Goal: Transaction & Acquisition: Purchase product/service

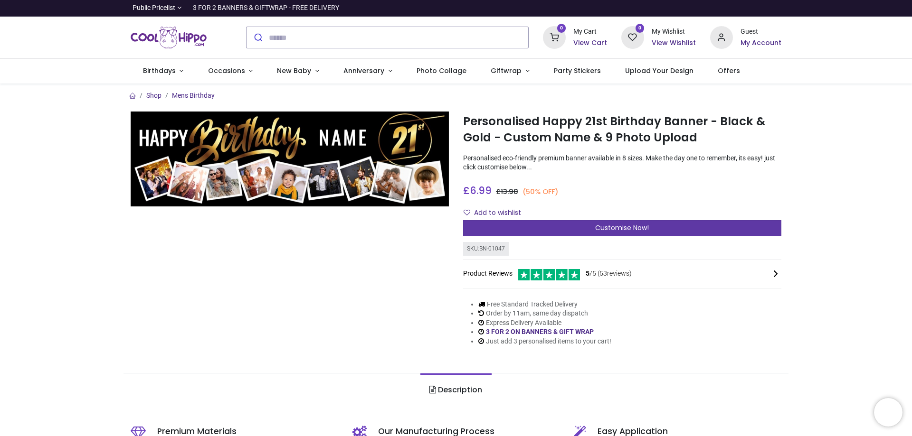
click at [628, 228] on span "Customise Now!" at bounding box center [622, 227] width 54 height 9
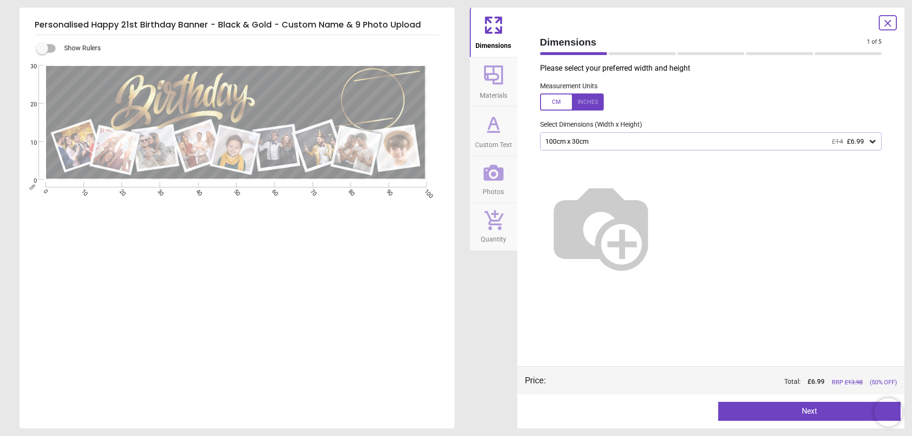
click at [491, 179] on icon at bounding box center [493, 173] width 20 height 16
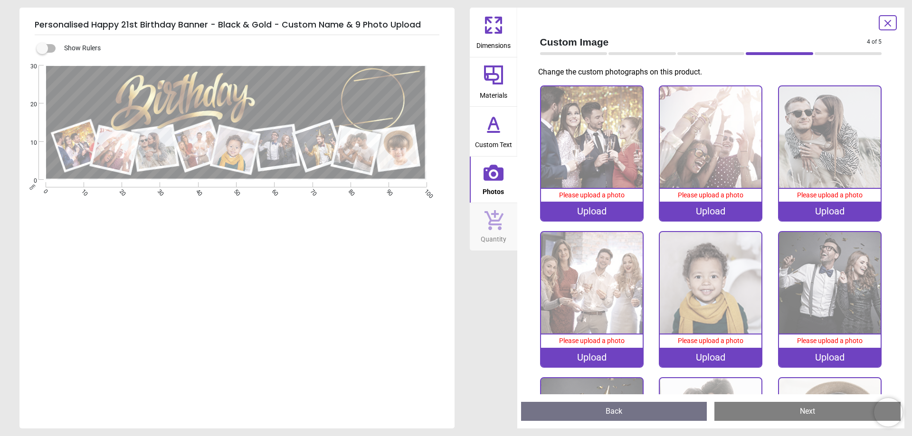
click at [607, 160] on img at bounding box center [592, 137] width 102 height 102
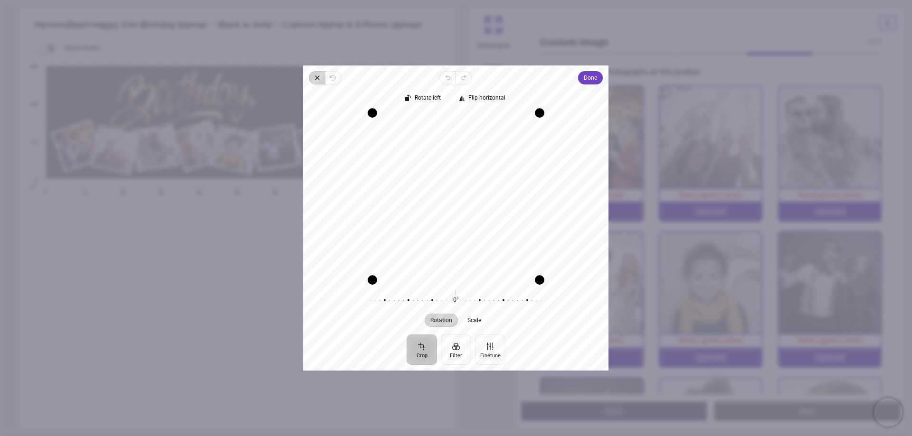
click at [317, 79] on icon "button" at bounding box center [317, 78] width 8 height 8
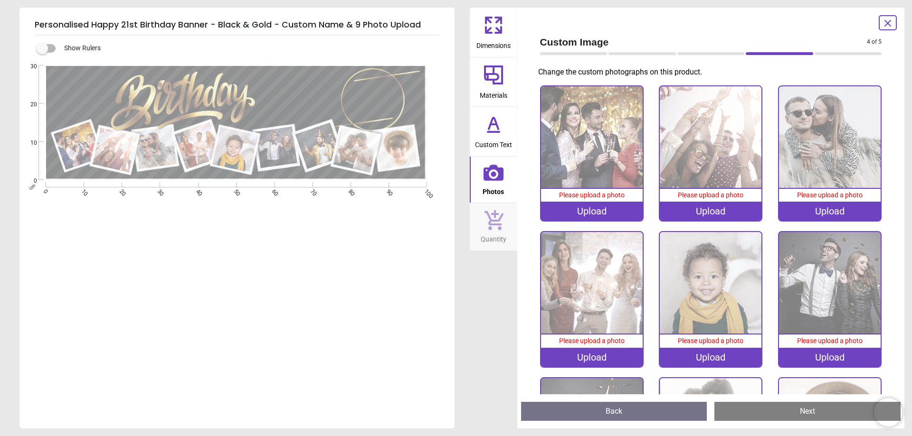
click at [602, 168] on img at bounding box center [592, 137] width 102 height 102
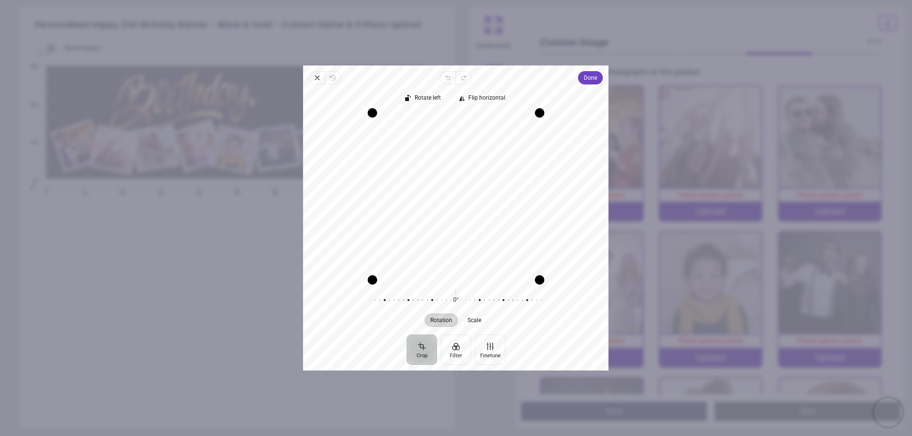
drag, startPoint x: 447, startPoint y: 198, endPoint x: 539, endPoint y: 163, distance: 97.6
click at [486, 198] on div "Recenter" at bounding box center [456, 196] width 290 height 167
click at [588, 76] on span "Done" at bounding box center [590, 77] width 13 height 11
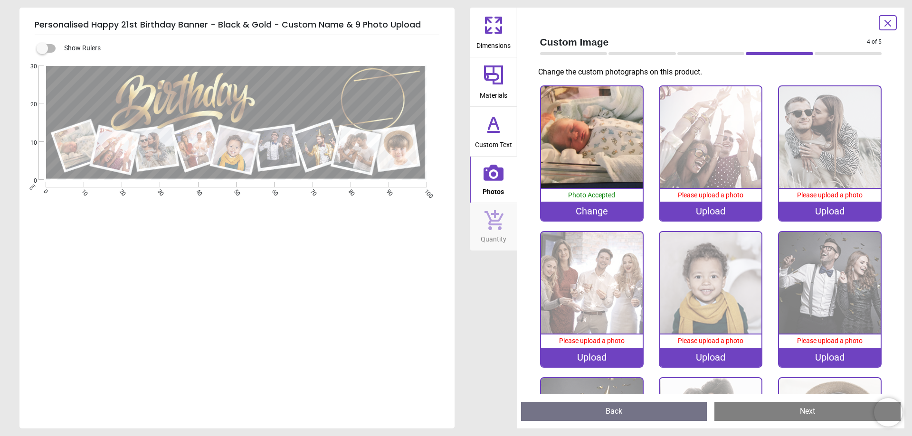
click at [710, 209] on div "Upload" at bounding box center [711, 211] width 102 height 19
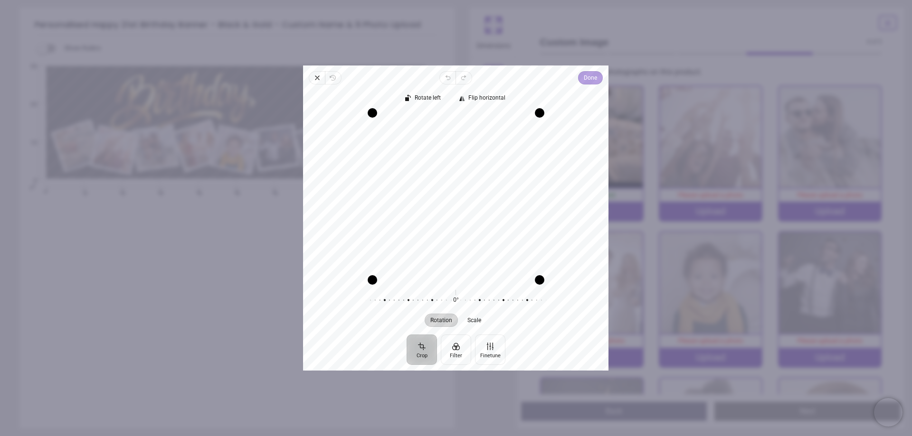
click at [600, 79] on button "Done" at bounding box center [590, 77] width 25 height 13
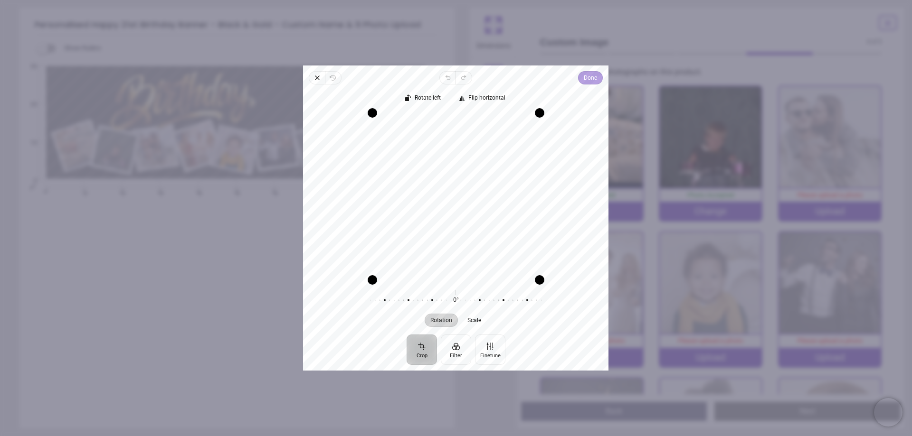
click at [600, 76] on button "Done" at bounding box center [590, 77] width 25 height 13
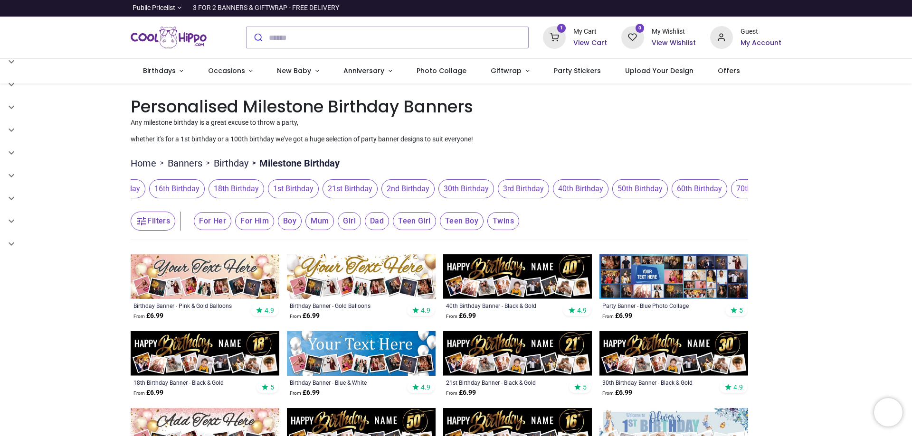
scroll to position [0, 182]
drag, startPoint x: 491, startPoint y: 204, endPoint x: 686, endPoint y: 207, distance: 195.2
click at [686, 207] on header "Filters Filters For Her For Him Boy Mum Girl Dad Teen Girl Teen Boy Twins" at bounding box center [439, 221] width 617 height 38
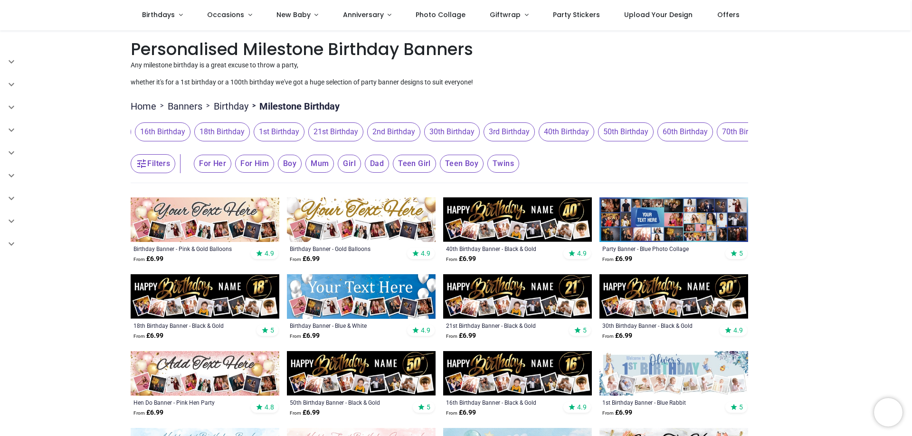
scroll to position [0, 0]
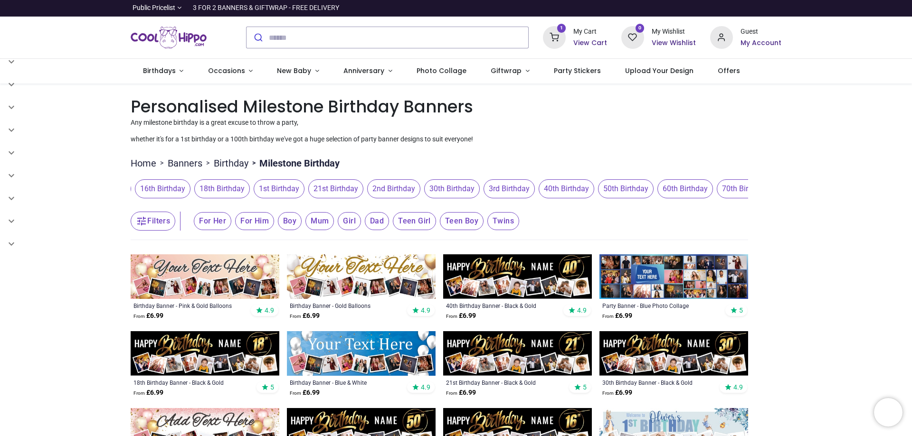
drag, startPoint x: 597, startPoint y: 204, endPoint x: 717, endPoint y: 206, distance: 119.7
click at [717, 206] on header "Filters Filters For Her For Him Boy Mum Girl Dad Teen Girl Teen Boy Twins" at bounding box center [439, 221] width 617 height 38
drag, startPoint x: 652, startPoint y: 204, endPoint x: 714, endPoint y: 205, distance: 62.2
click at [715, 205] on header "Filters Filters For Her For Him Boy Mum Girl Dad Teen Girl Teen Boy Twins" at bounding box center [439, 221] width 617 height 38
click at [712, 204] on header "Filters Filters For Her For Him Boy Mum Girl Dad Teen Girl Teen Boy Twins" at bounding box center [439, 221] width 617 height 38
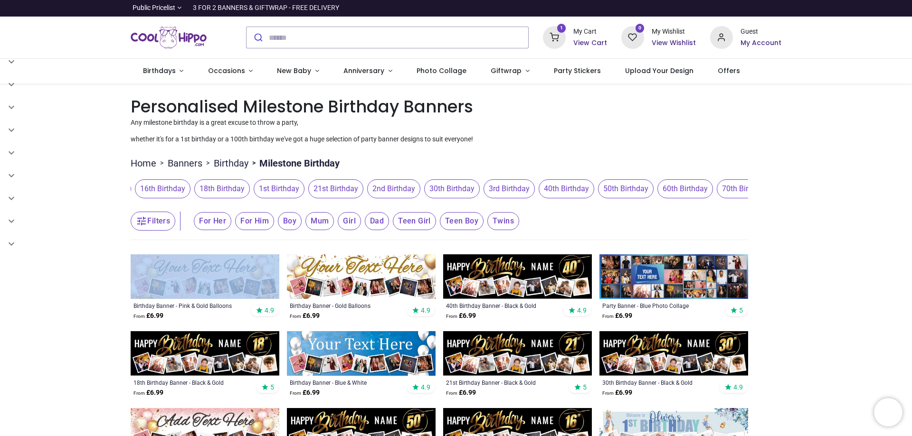
click at [712, 204] on header "Filters Filters For Her For Him Boy Mum Girl Dad Teen Girl Teen Boy Twins" at bounding box center [439, 221] width 617 height 38
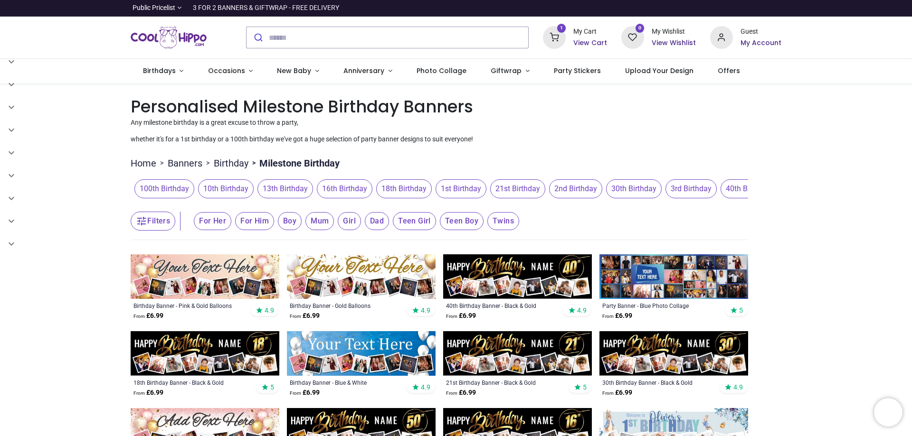
click at [739, 205] on header "Filters Filters For Her For Him Boy Mum Girl Dad Teen Girl Teen Boy Twins" at bounding box center [439, 221] width 617 height 38
click at [586, 207] on header "Filters Filters For Her For Him Boy Mum Girl Dad Teen Girl Teen Boy Twins" at bounding box center [439, 221] width 617 height 38
click at [235, 164] on link "Birthday" at bounding box center [231, 163] width 35 height 13
click at [218, 74] on span "Occasions" at bounding box center [226, 70] width 37 height 9
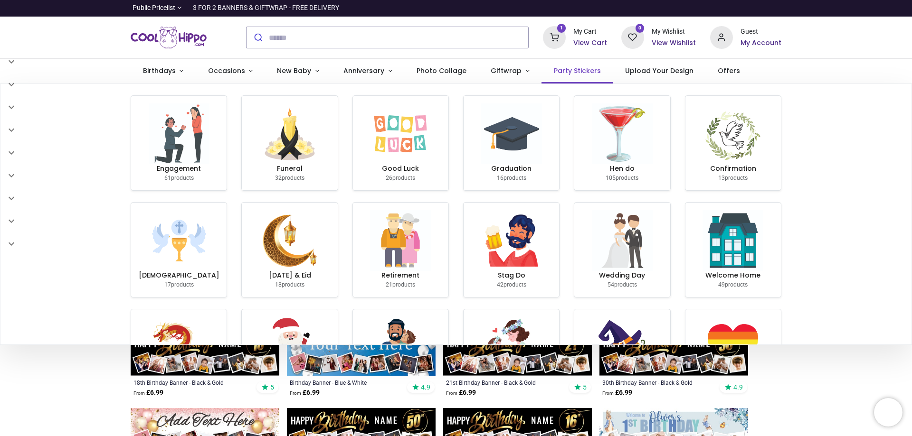
click at [568, 70] on span "Party Stickers" at bounding box center [577, 70] width 47 height 9
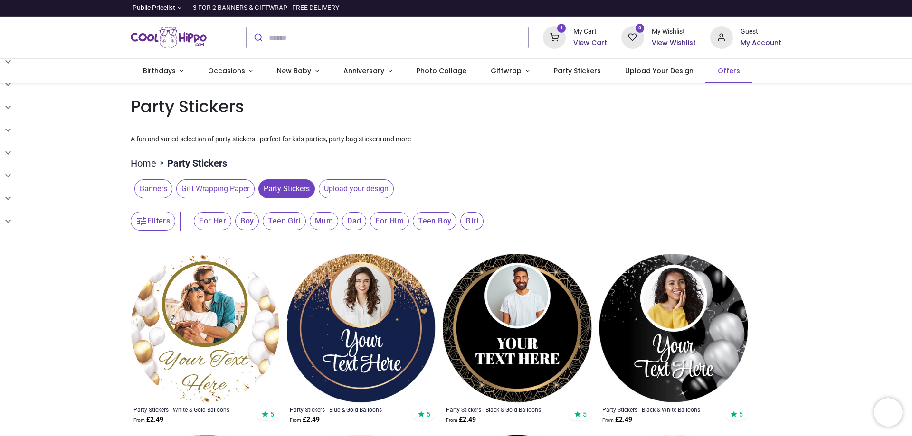
click at [718, 70] on span "Offers" at bounding box center [729, 70] width 22 height 9
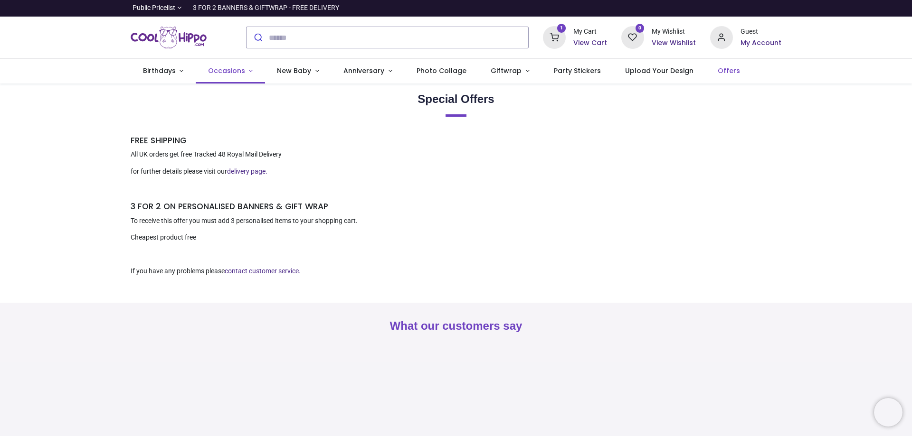
click at [224, 69] on span "Occasions" at bounding box center [226, 70] width 37 height 9
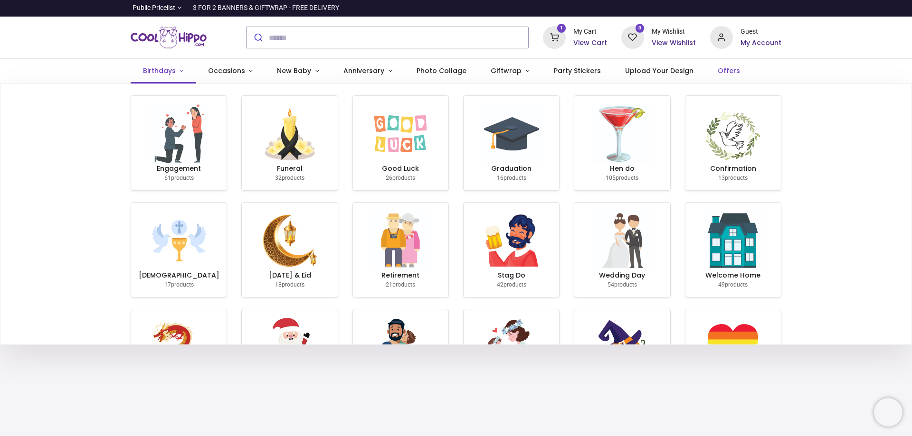
click at [160, 70] on span "Birthdays" at bounding box center [159, 70] width 33 height 9
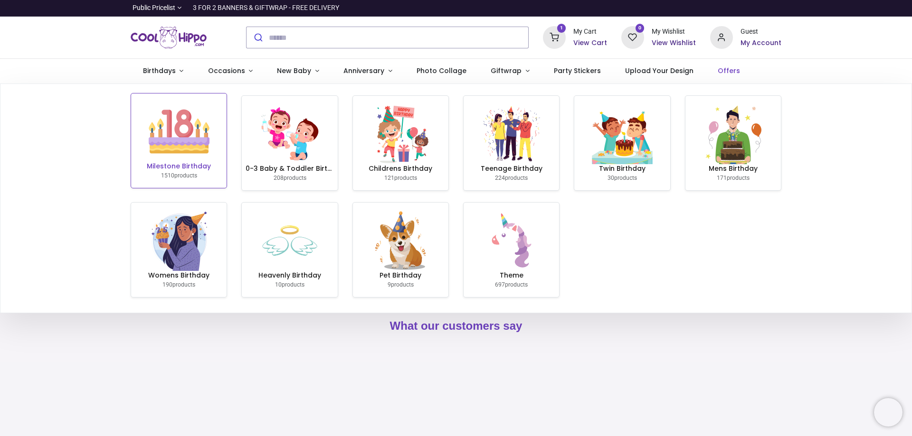
click at [165, 139] on img at bounding box center [179, 131] width 61 height 61
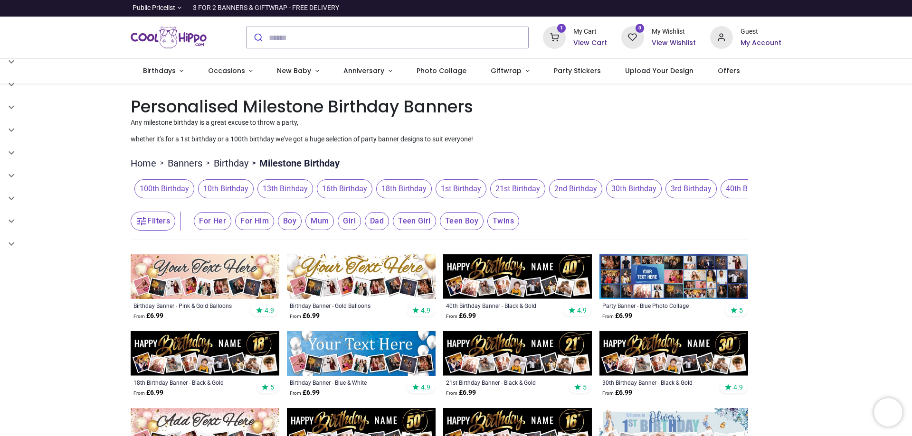
click at [512, 190] on span "21st Birthday" at bounding box center [517, 189] width 55 height 19
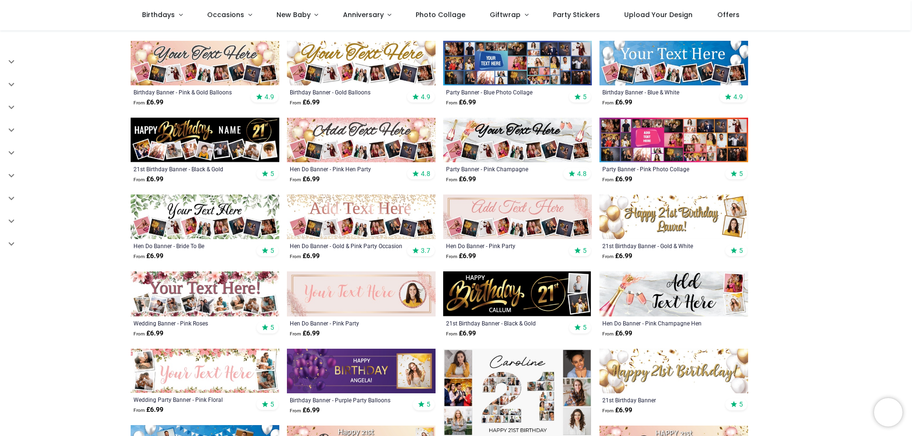
scroll to position [190, 0]
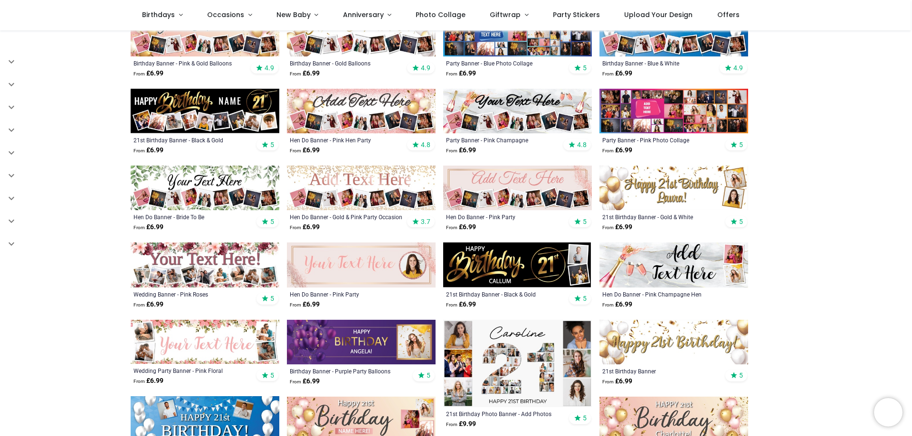
click at [522, 347] on img at bounding box center [517, 363] width 149 height 87
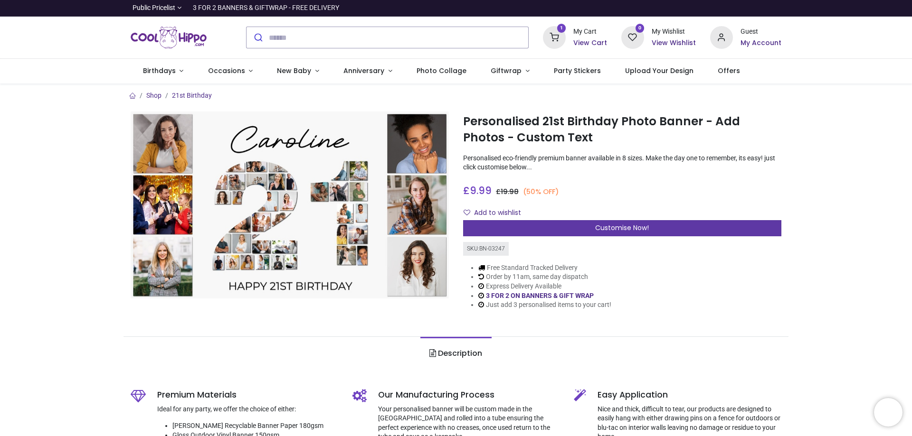
click at [644, 227] on span "Customise Now!" at bounding box center [622, 227] width 54 height 9
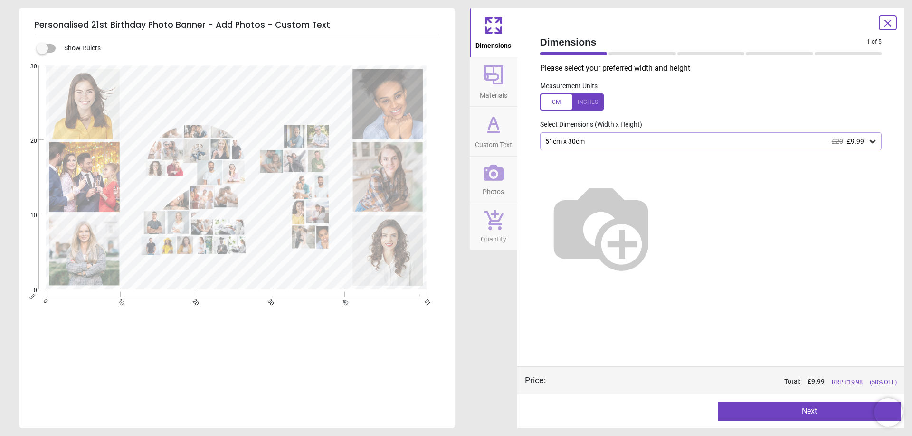
click at [874, 140] on icon at bounding box center [872, 141] width 9 height 9
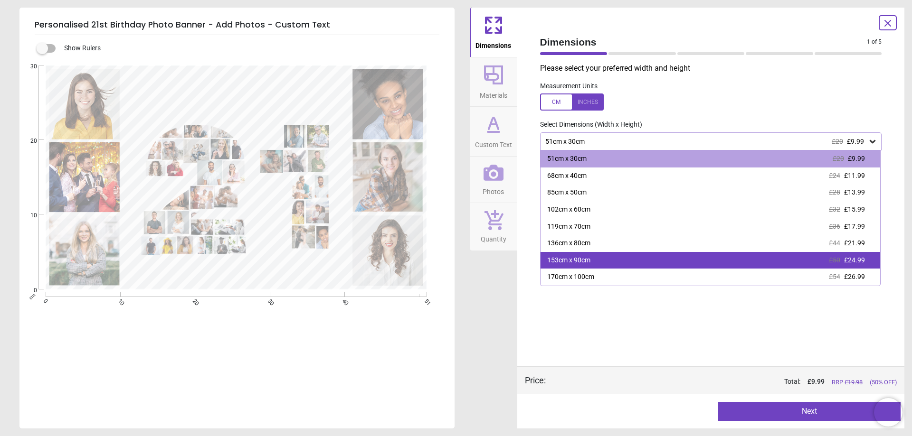
click at [577, 256] on div "153cm x 90cm £50 £24.99" at bounding box center [710, 260] width 340 height 17
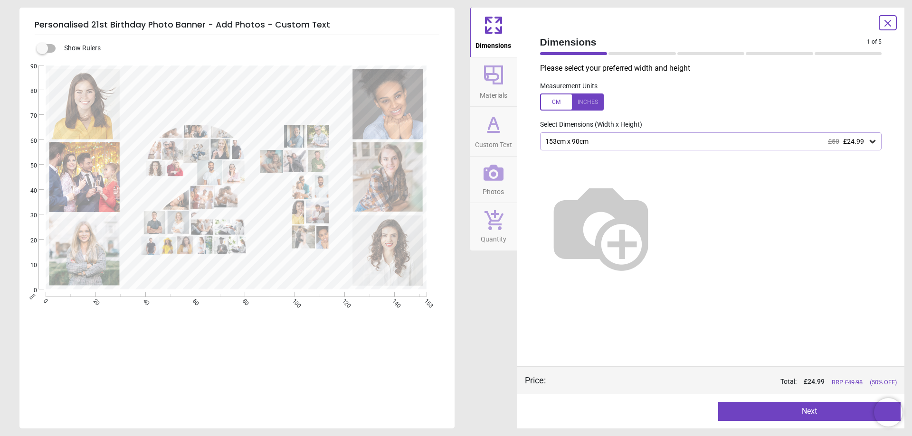
click at [887, 23] on icon at bounding box center [888, 23] width 6 height 6
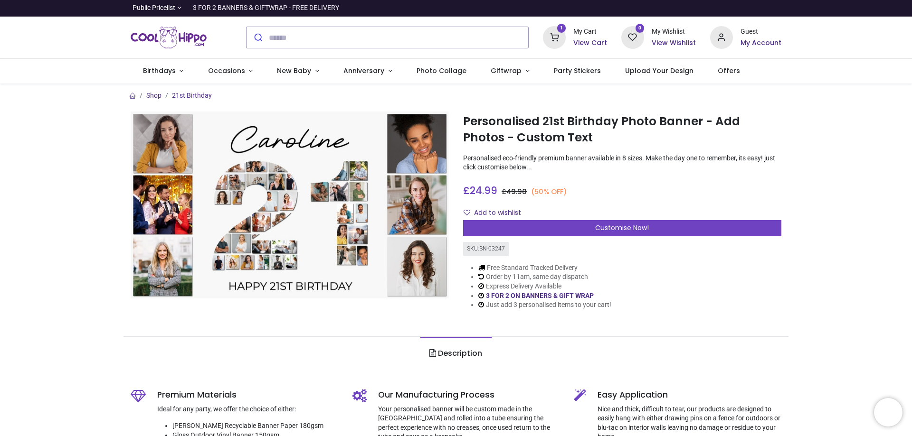
click at [582, 34] on div "My Cart" at bounding box center [590, 31] width 34 height 9
click at [562, 36] on icon at bounding box center [554, 37] width 23 height 23
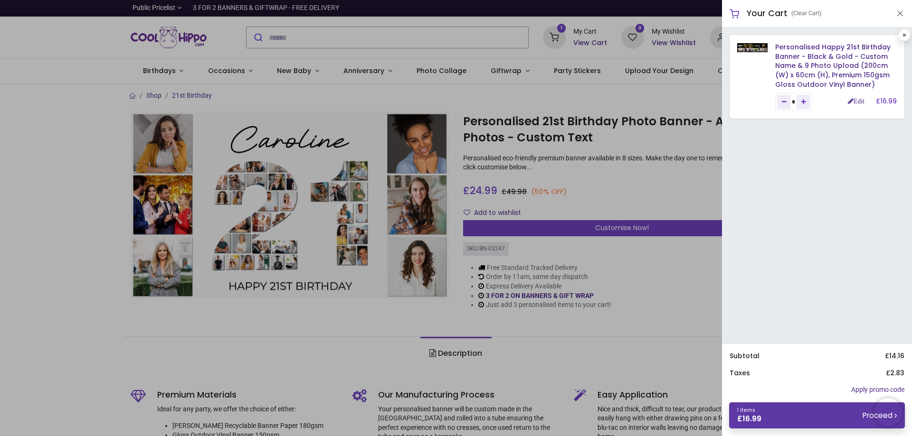
click at [824, 421] on link "1 items £ 16.99 Proceed" at bounding box center [817, 416] width 176 height 26
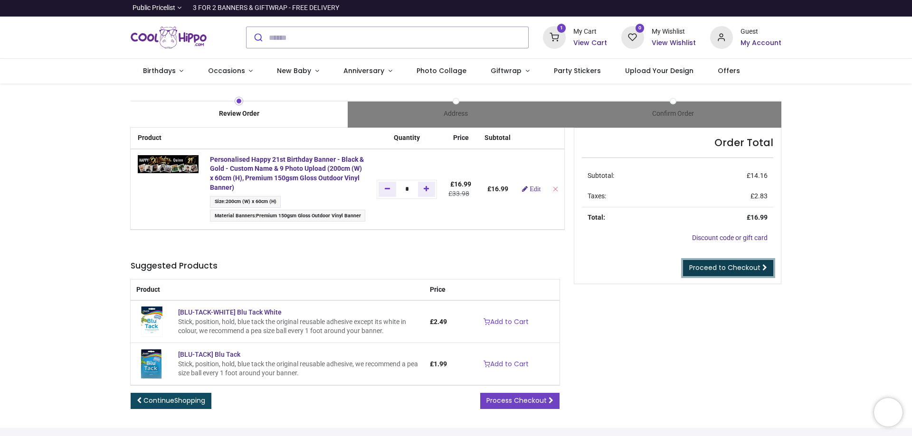
click at [735, 266] on span "Proceed to Checkout" at bounding box center [724, 267] width 71 height 9
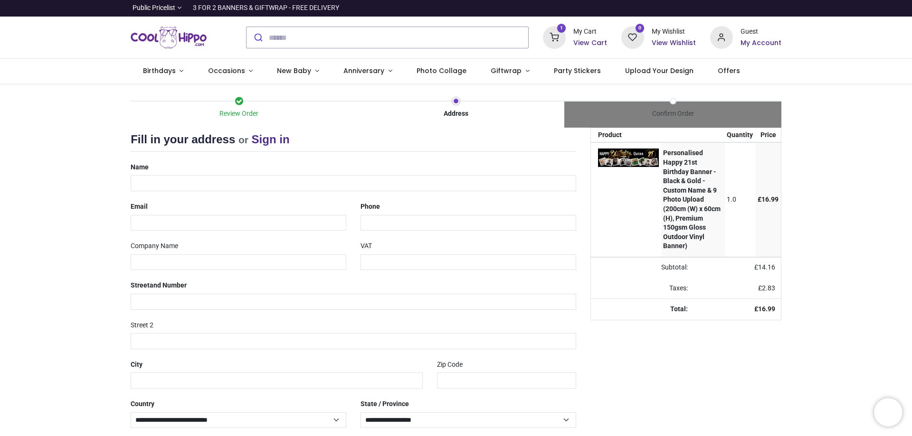
select select "***"
click at [246, 181] on input "text" at bounding box center [353, 183] width 445 height 16
type input "**********"
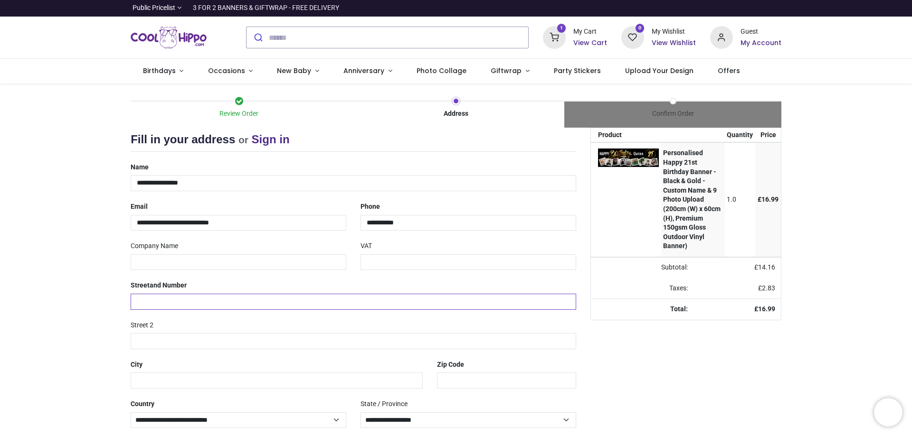
type input "**********"
type input "*********"
type input "********"
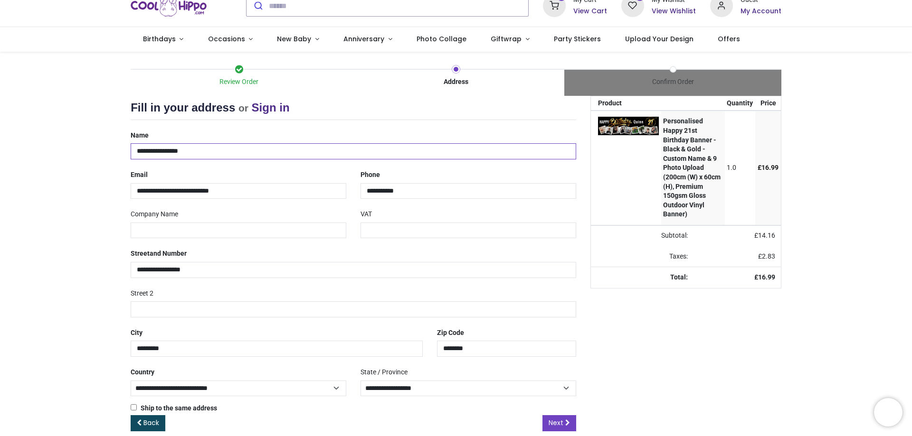
scroll to position [46, 0]
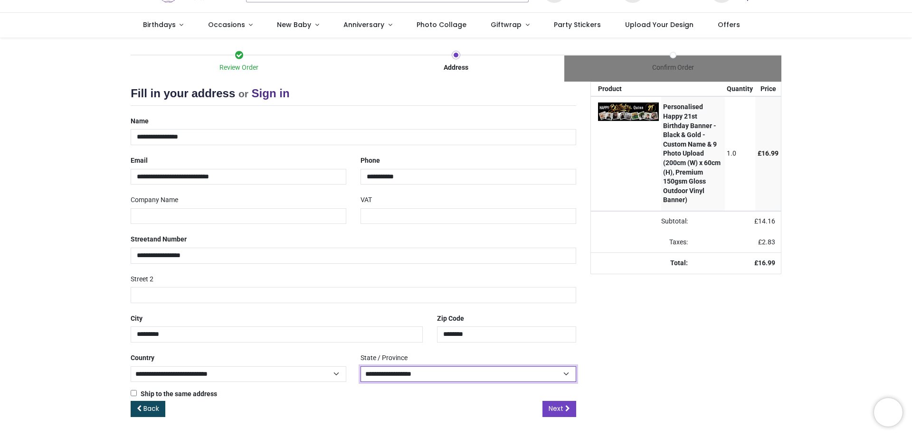
click at [419, 373] on select "**********" at bounding box center [468, 375] width 216 height 16
select select "***"
click at [360, 367] on select "**********" at bounding box center [468, 375] width 216 height 16
click at [552, 409] on span "Next" at bounding box center [556, 408] width 15 height 9
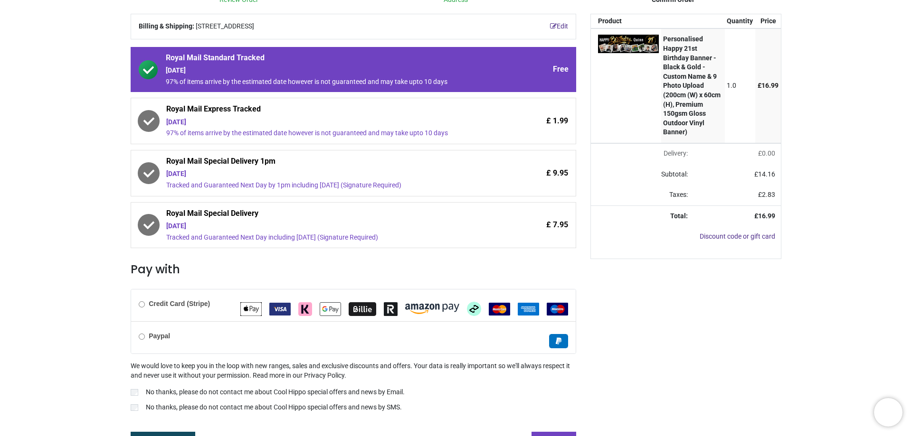
scroll to position [130, 0]
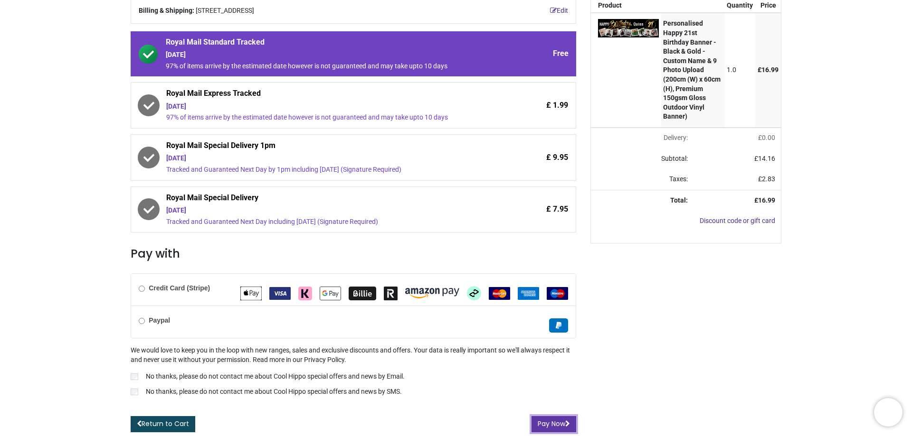
click at [562, 423] on button "Pay Now" at bounding box center [553, 424] width 45 height 16
